Goal: Book appointment/travel/reservation

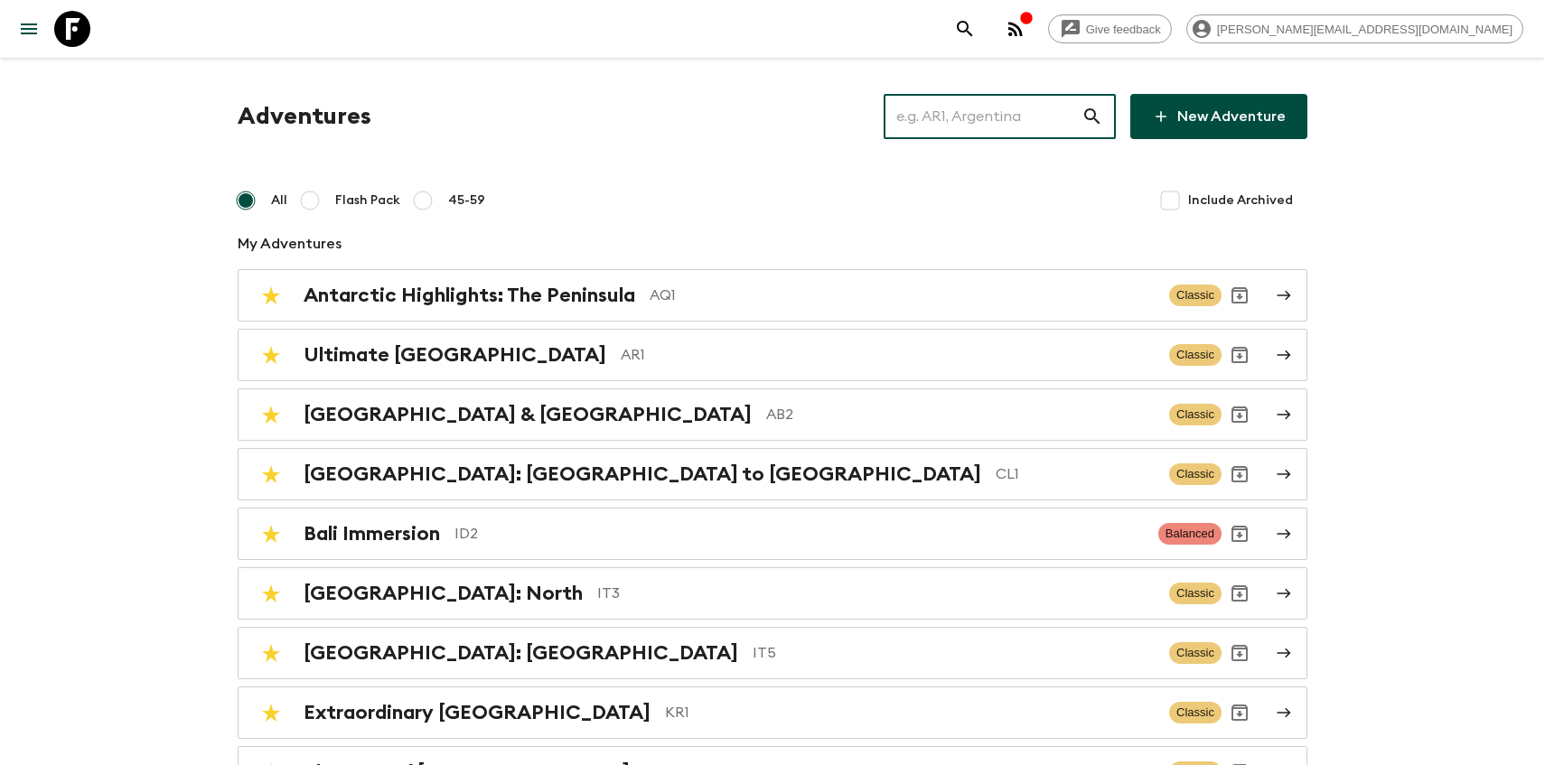
click at [982, 135] on input "text" at bounding box center [982, 116] width 198 height 51
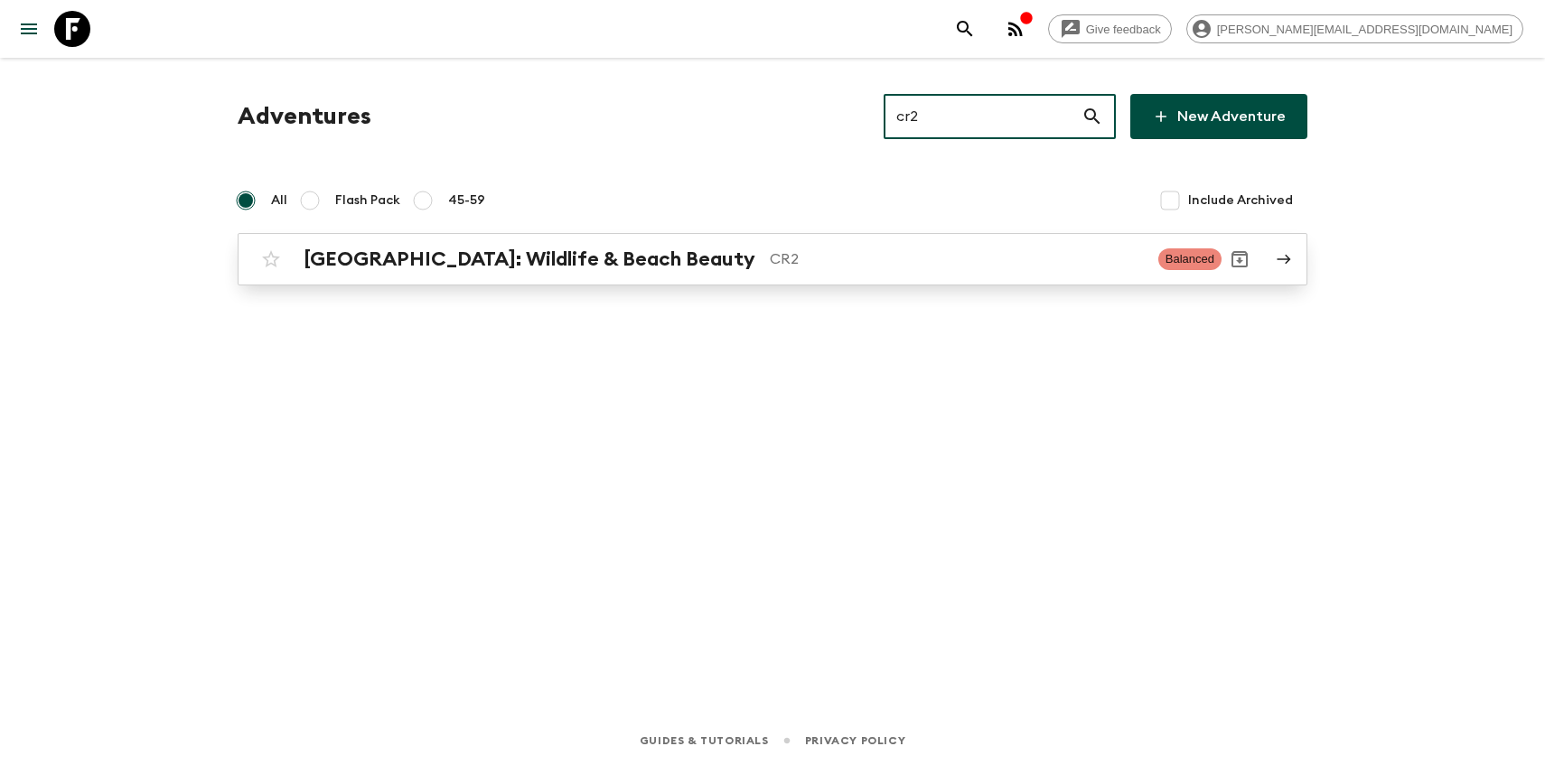
type input "cr2"
click at [449, 262] on h2 "[GEOGRAPHIC_DATA]: Wildlife & Beach Beauty" at bounding box center [530, 259] width 452 height 23
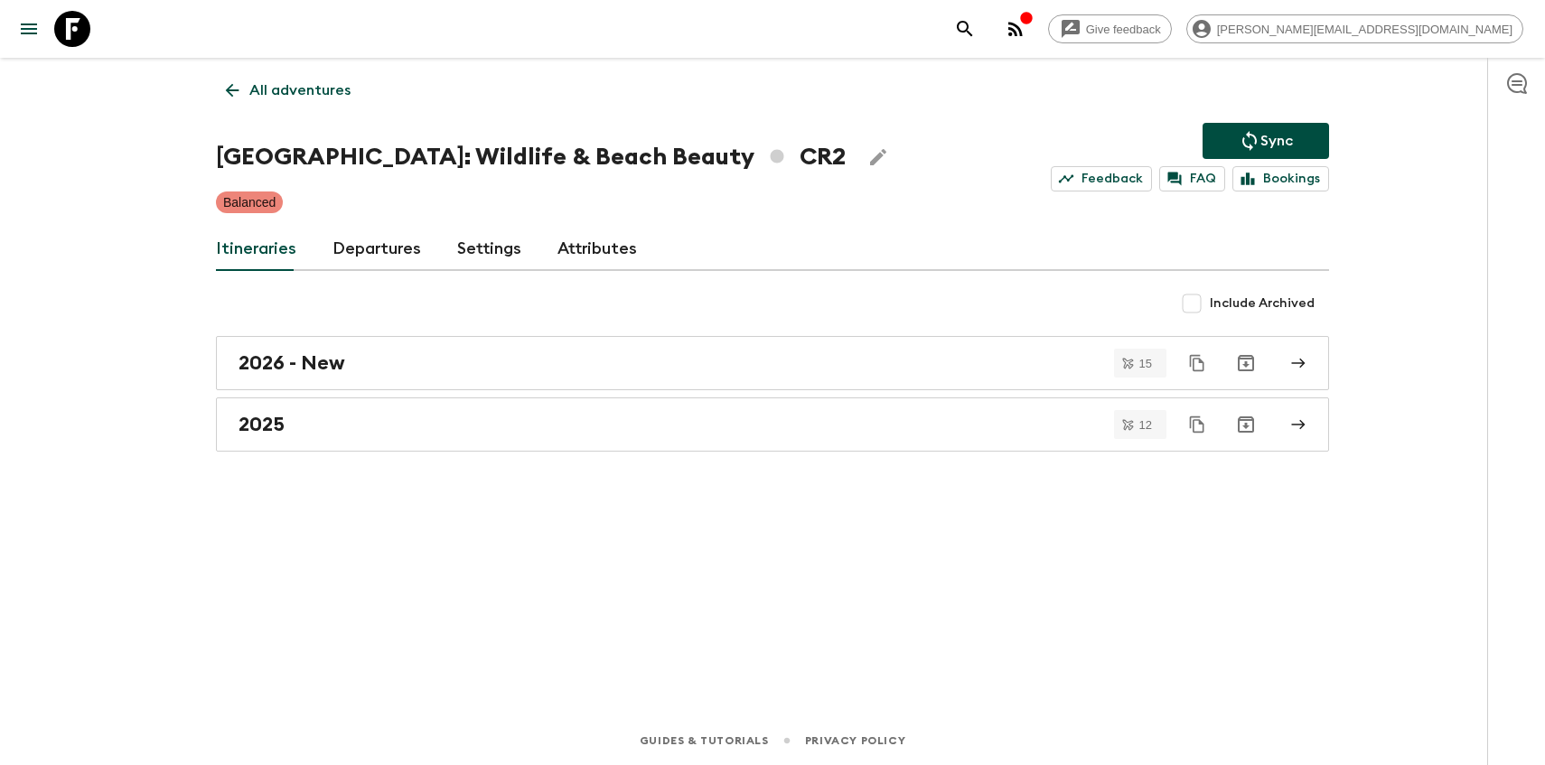
click at [372, 281] on div "All adventures [GEOGRAPHIC_DATA]: Wildlife & Beach Beauty CR2 Sync Feedback FAQ…" at bounding box center [772, 362] width 1156 height 608
click at [365, 258] on link "Departures" at bounding box center [376, 249] width 89 height 43
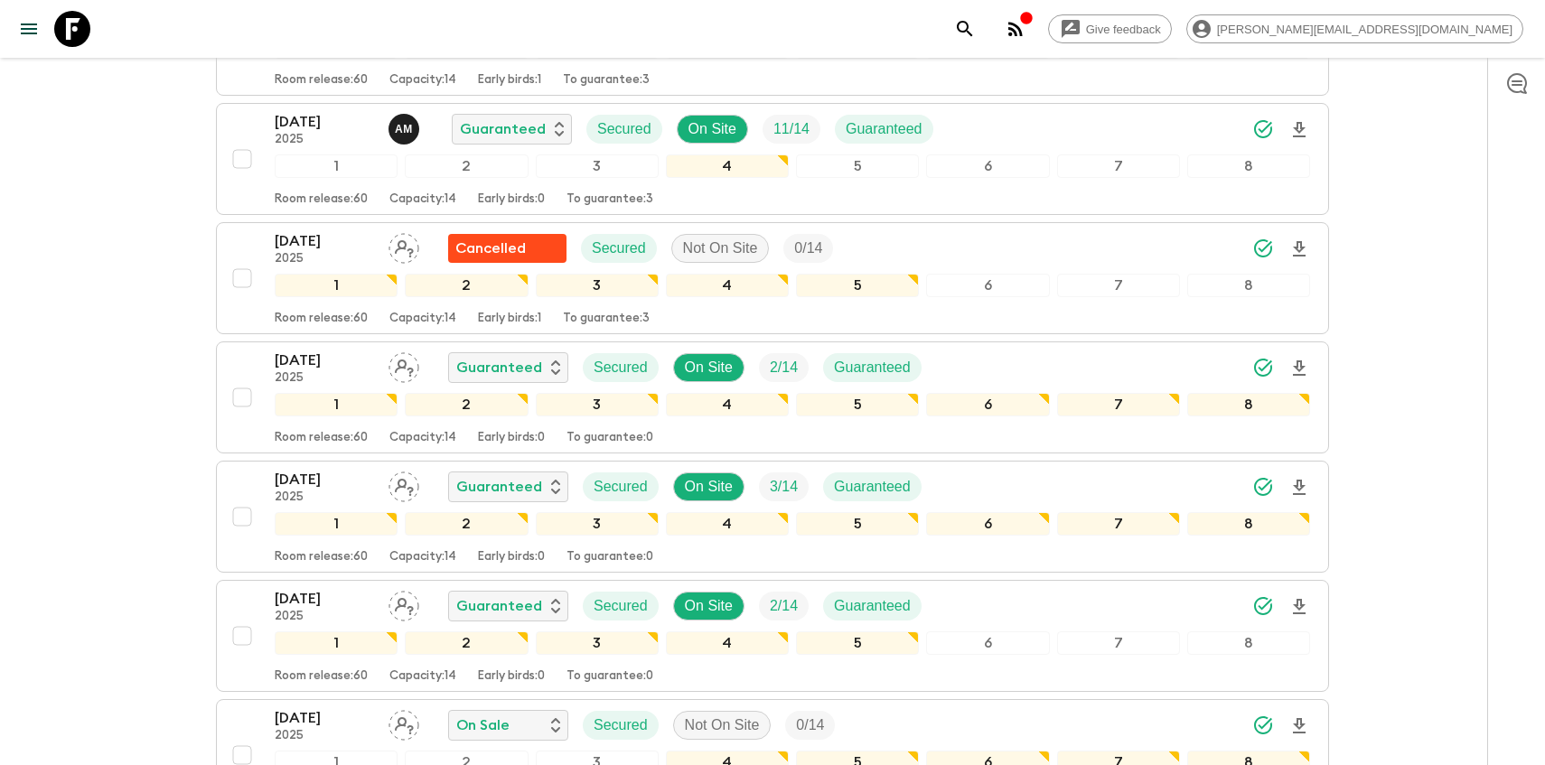
scroll to position [1142, 0]
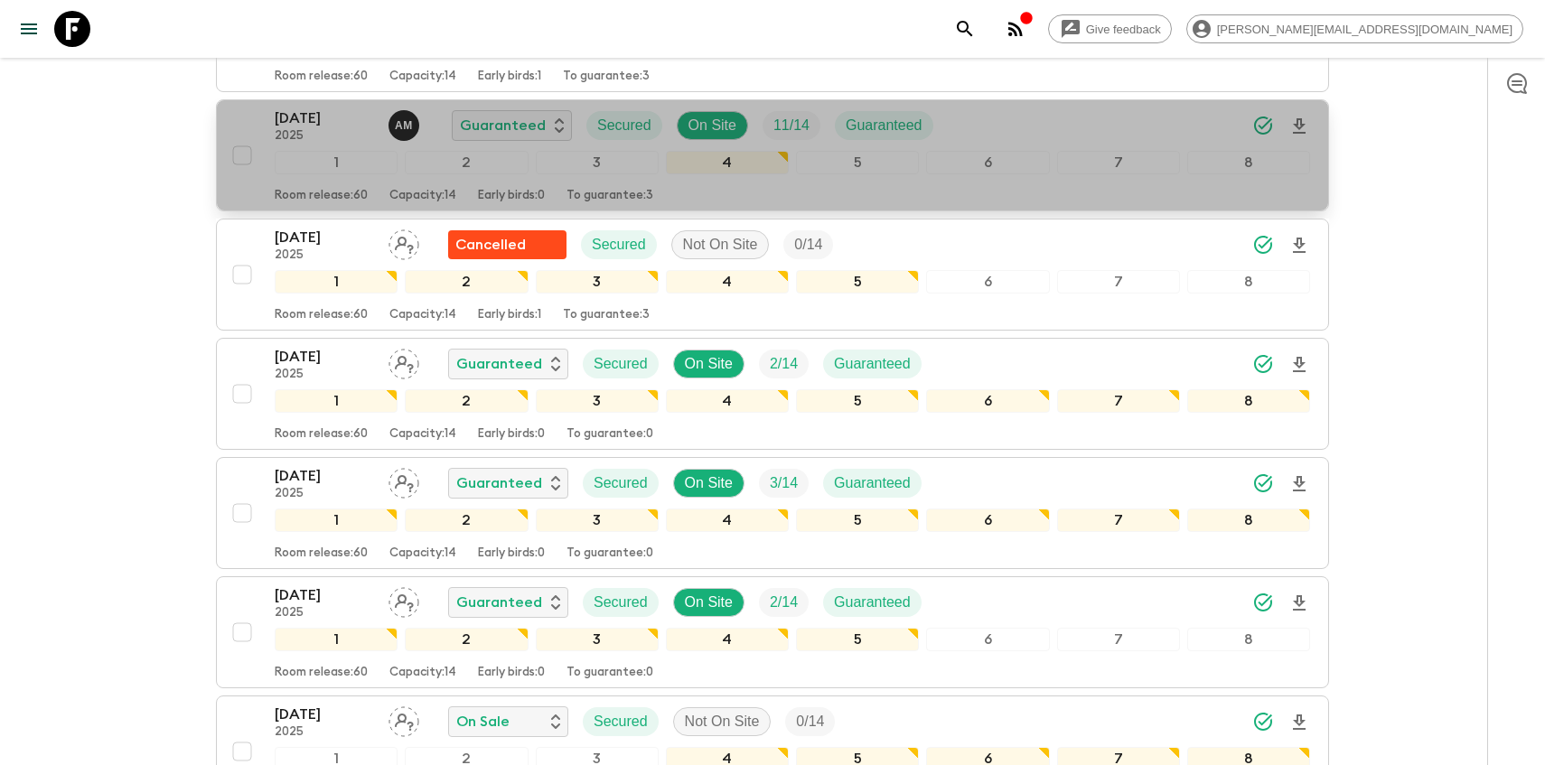
click at [325, 126] on p "[DATE]" at bounding box center [324, 118] width 99 height 22
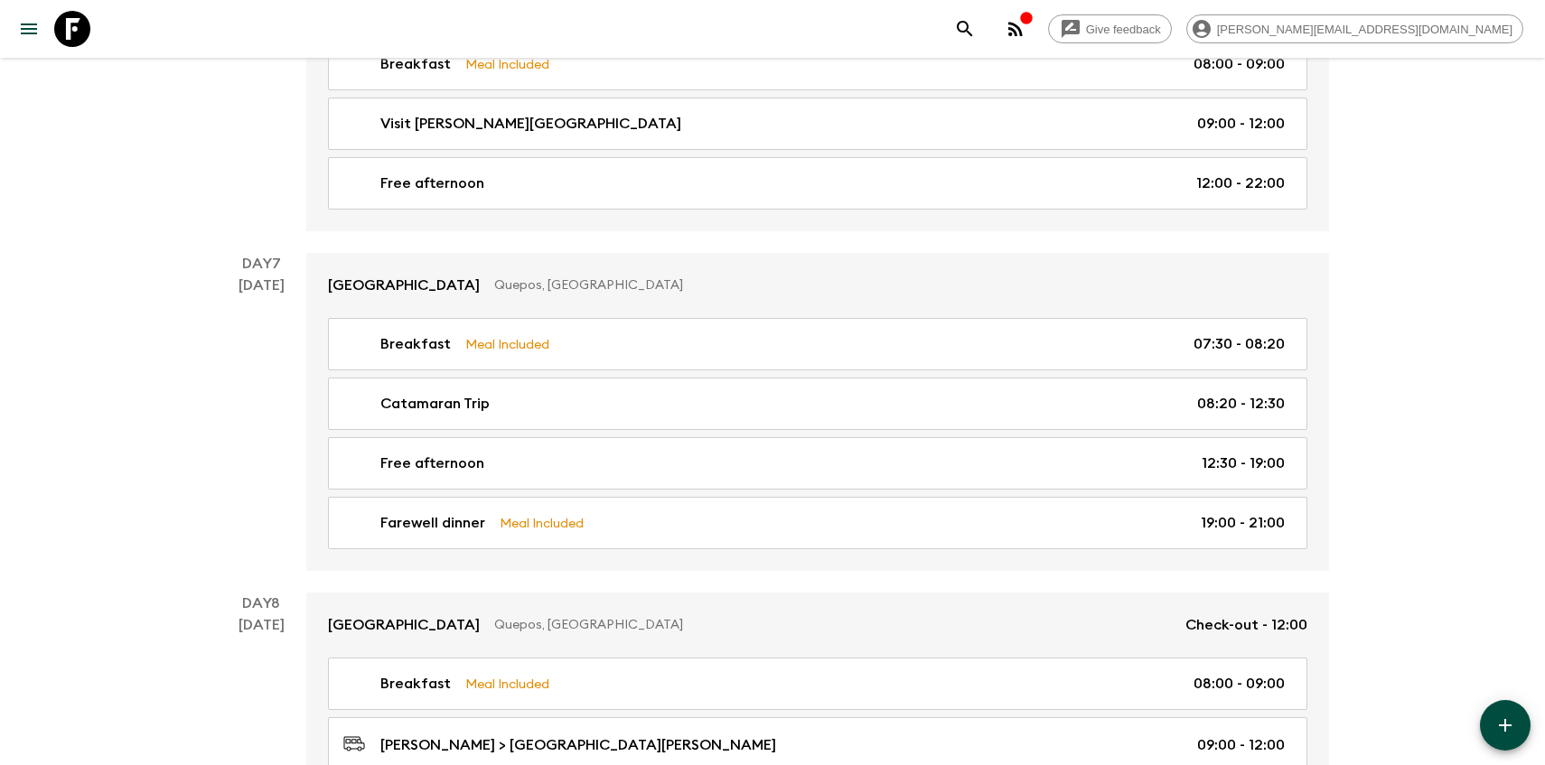
scroll to position [2798, 0]
